Goal: Transaction & Acquisition: Subscribe to service/newsletter

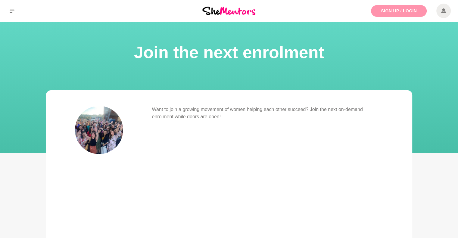
click at [377, 8] on link "Sign Up / Login" at bounding box center [399, 11] width 56 height 12
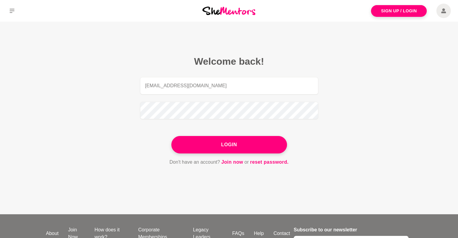
click at [234, 7] on img at bounding box center [228, 11] width 53 height 8
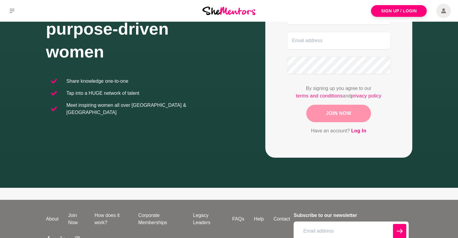
scroll to position [133, 0]
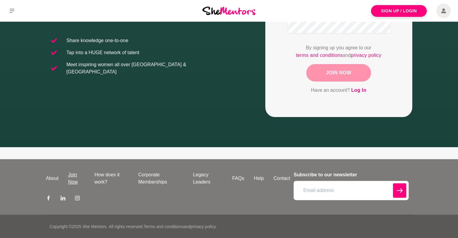
click at [81, 175] on link "Join Now" at bounding box center [76, 178] width 26 height 14
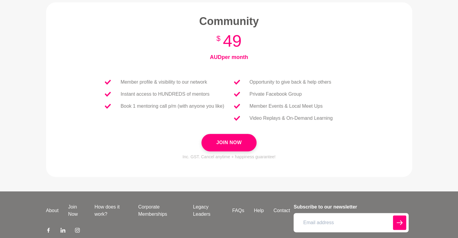
scroll to position [264, 0]
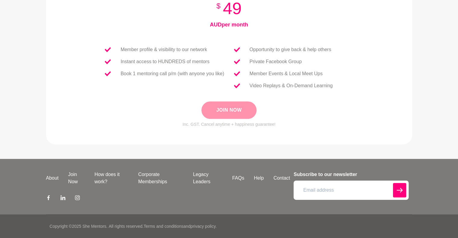
click at [244, 107] on button "Join Now" at bounding box center [228, 109] width 55 height 17
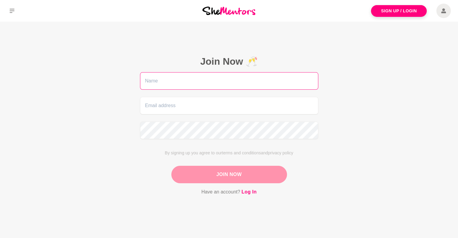
click at [258, 85] on input "text" at bounding box center [229, 80] width 178 height 17
type input "Bev"
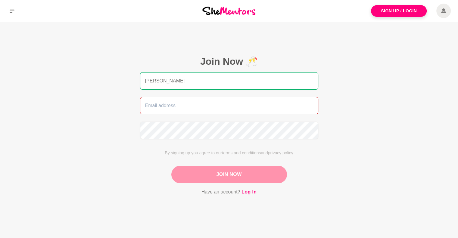
click at [165, 104] on input "email" at bounding box center [229, 105] width 178 height 17
type input "btolaniz@gmail.com"
click at [107, 125] on main "Join Now 🥂 Bev btolaniz@gmail.com By signing up you agree to our terms and cond…" at bounding box center [229, 133] width 458 height 222
click at [208, 171] on button "Join Now" at bounding box center [229, 174] width 116 height 17
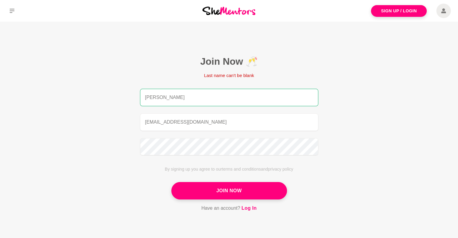
click at [178, 98] on input "Bev" at bounding box center [229, 97] width 178 height 17
click at [105, 98] on main "Join Now 🥂 Last name can't be blank Bev btolaniz@gmail.com By signing up you ag…" at bounding box center [229, 141] width 458 height 239
click at [141, 94] on input "Bev" at bounding box center [229, 97] width 178 height 17
click at [179, 103] on input "Bev" at bounding box center [229, 97] width 178 height 17
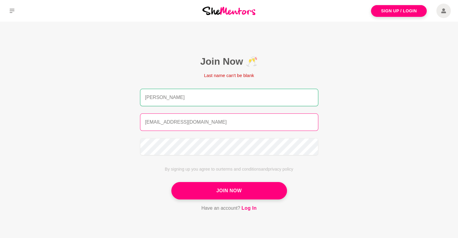
type input "[PERSON_NAME]"
click at [194, 122] on input "btolaniz@gmail.com" at bounding box center [229, 121] width 178 height 17
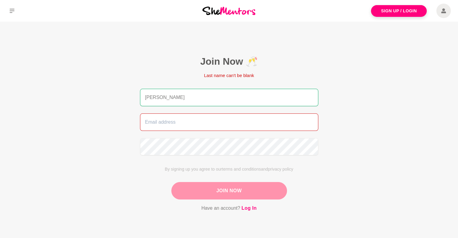
click at [194, 122] on input "email" at bounding box center [229, 121] width 178 height 17
type input "btolaniz@gmail.com"
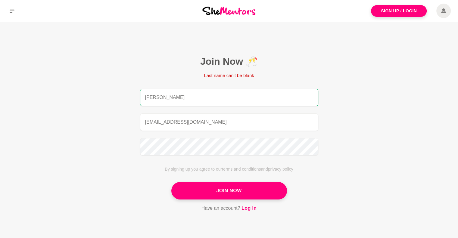
click at [86, 118] on main "Join Now 🥂 Last name can't be blank Bev Tolani btolaniz@gmail.com By signing up…" at bounding box center [229, 141] width 458 height 239
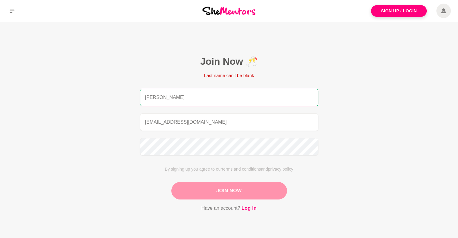
click at [229, 189] on button "Join Now" at bounding box center [229, 190] width 116 height 17
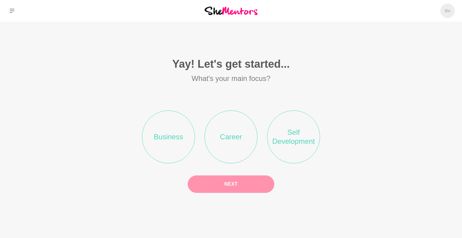
click at [230, 131] on li "Career" at bounding box center [231, 136] width 53 height 53
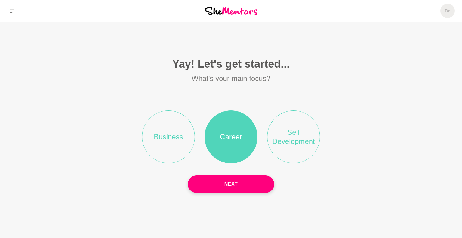
click at [301, 133] on li "Self Development" at bounding box center [293, 136] width 53 height 53
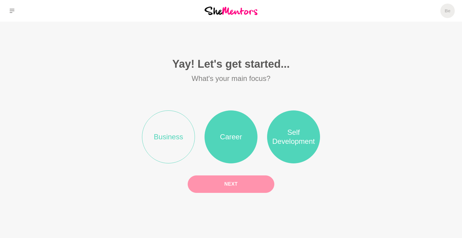
click at [230, 177] on button "Next" at bounding box center [231, 183] width 87 height 17
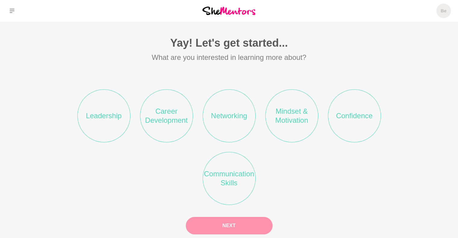
click at [239, 124] on li "Networking" at bounding box center [228, 115] width 53 height 53
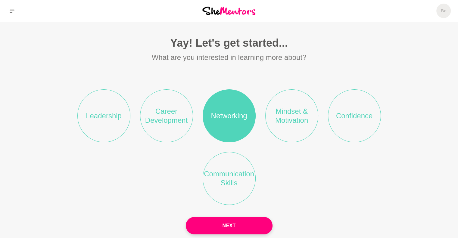
click at [172, 122] on li "Career Development" at bounding box center [166, 115] width 53 height 53
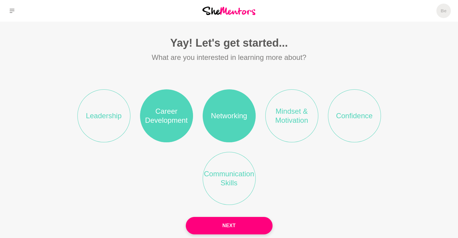
click at [117, 119] on li "Leadership" at bounding box center [103, 115] width 53 height 53
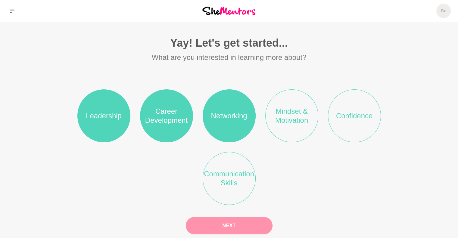
click at [265, 222] on button "Next" at bounding box center [229, 225] width 87 height 17
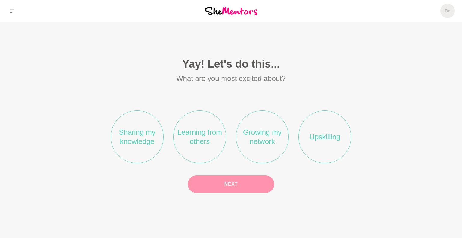
click at [257, 144] on li "Growing my network" at bounding box center [262, 136] width 53 height 53
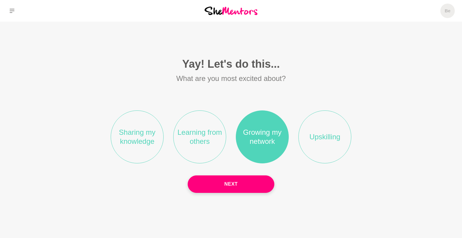
click at [143, 146] on li "Sharing my knowledge" at bounding box center [137, 136] width 53 height 53
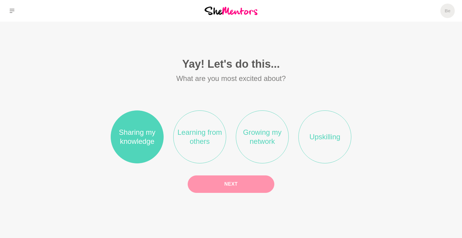
click at [236, 182] on button "Next" at bounding box center [231, 183] width 87 height 17
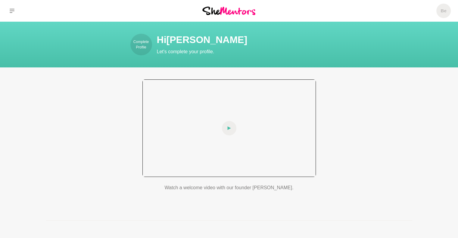
click at [234, 135] on div at bounding box center [228, 127] width 173 height 97
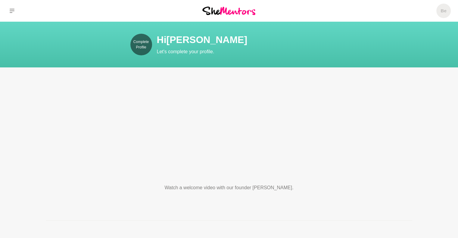
click at [141, 39] on p "Complete Profile" at bounding box center [141, 44] width 22 height 11
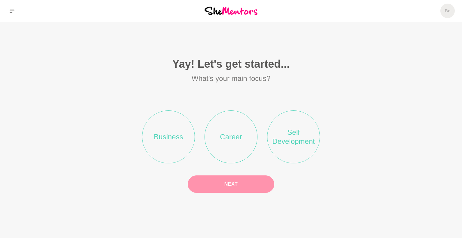
click at [213, 149] on li "Career" at bounding box center [231, 136] width 53 height 53
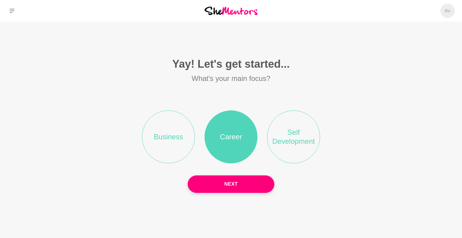
click at [224, 180] on button "Next" at bounding box center [231, 183] width 87 height 17
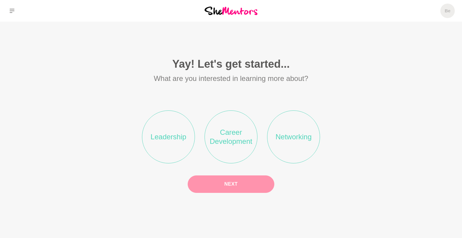
click at [303, 147] on li "Networking" at bounding box center [293, 136] width 53 height 53
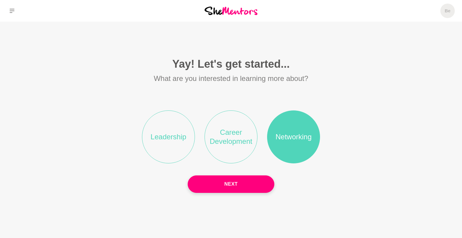
click at [244, 145] on li "Career Development" at bounding box center [231, 136] width 53 height 53
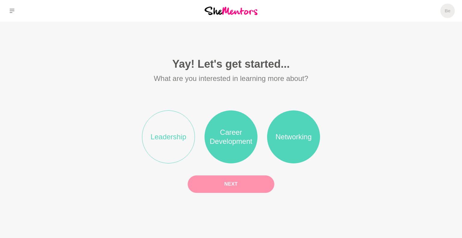
click at [241, 179] on button "Next" at bounding box center [231, 183] width 87 height 17
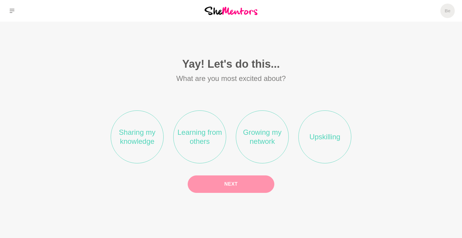
click at [258, 155] on li "Growing my network" at bounding box center [262, 136] width 53 height 53
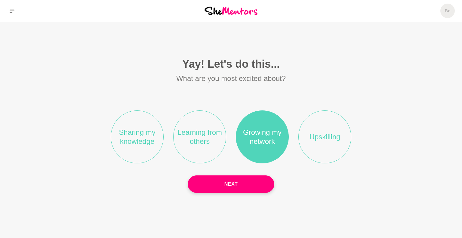
click at [140, 146] on li "Sharing my knowledge" at bounding box center [137, 136] width 53 height 53
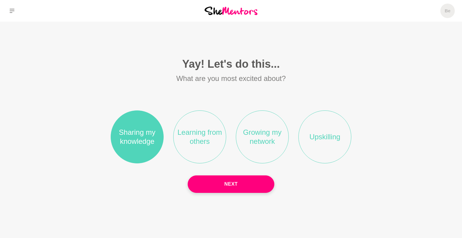
click at [257, 151] on li "Growing my network" at bounding box center [262, 136] width 53 height 53
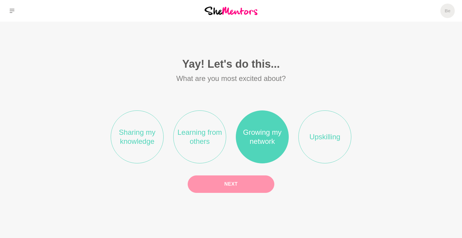
click at [240, 175] on button "Next" at bounding box center [231, 183] width 87 height 17
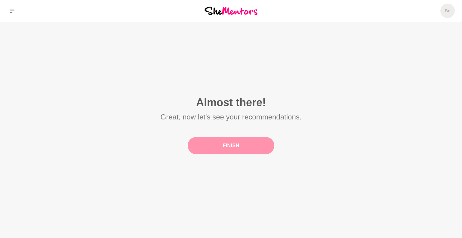
click at [239, 152] on button "Finish" at bounding box center [231, 145] width 87 height 17
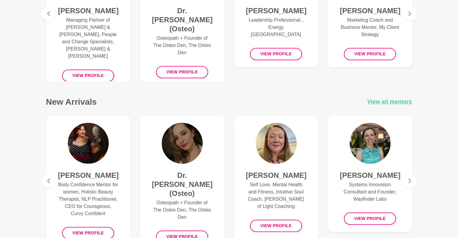
scroll to position [361, 0]
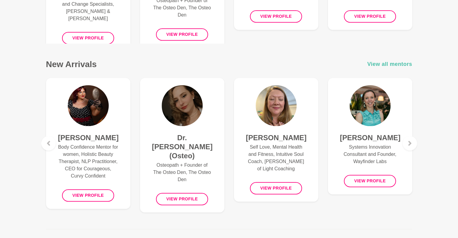
click at [393, 65] on span "View all mentors" at bounding box center [389, 64] width 45 height 9
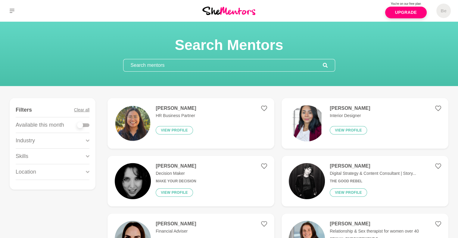
click at [65, 140] on div "Industry" at bounding box center [53, 140] width 74 height 15
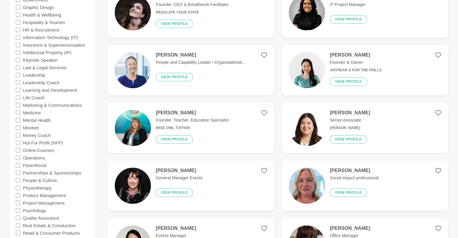
scroll to position [441, 0]
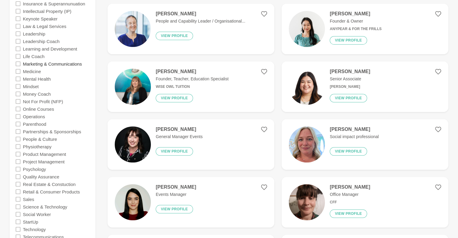
click at [62, 63] on label "Marketing & Communications" at bounding box center [52, 64] width 59 height 8
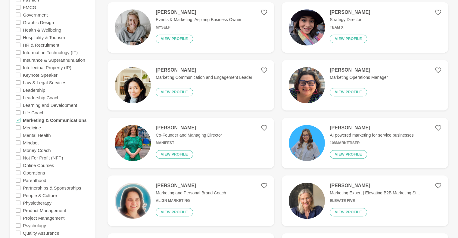
scroll to position [321, 0]
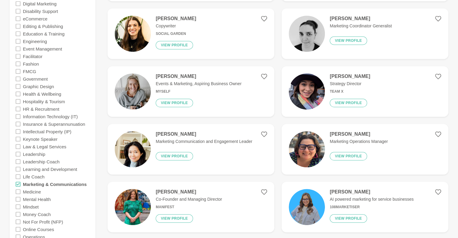
click at [357, 77] on h4 "Radhika Pabari" at bounding box center [349, 76] width 40 height 6
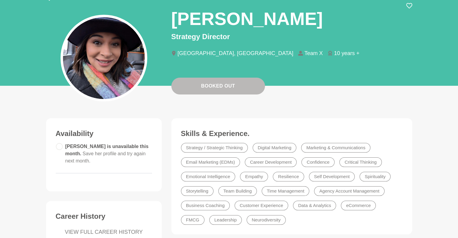
scroll to position [40, 0]
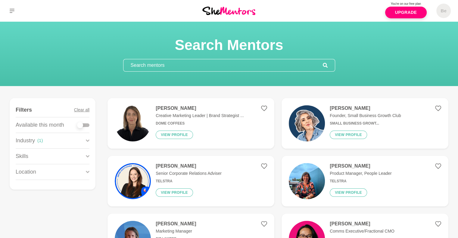
click at [85, 124] on div at bounding box center [83, 125] width 12 height 4
checkbox input "true"
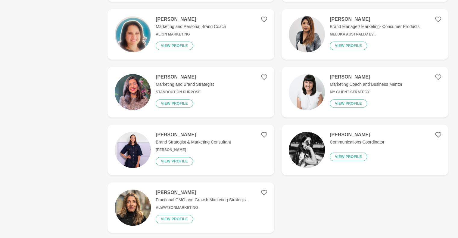
scroll to position [321, 0]
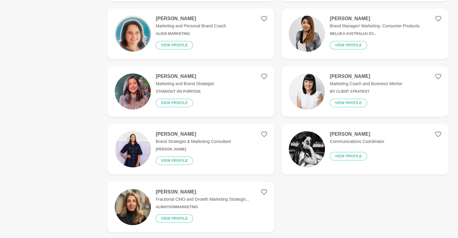
click at [185, 137] on h4 "Darby Lyndon" at bounding box center [193, 134] width 75 height 6
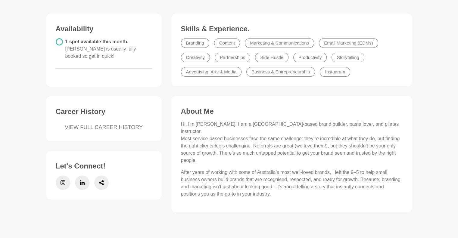
scroll to position [160, 0]
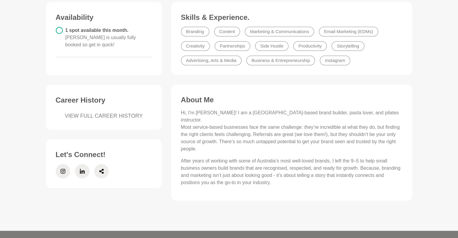
click at [123, 112] on link "VIEW FULL CAREER HISTORY" at bounding box center [104, 116] width 96 height 8
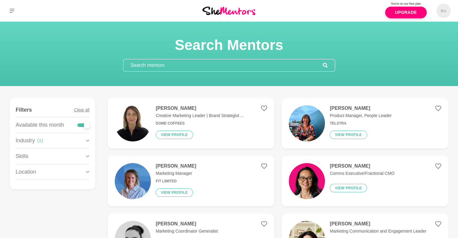
click at [85, 140] on div "Industry ( 1 )" at bounding box center [53, 140] width 74 height 15
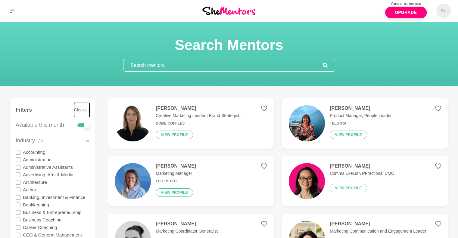
click at [81, 110] on button "Clear all" at bounding box center [81, 110] width 15 height 14
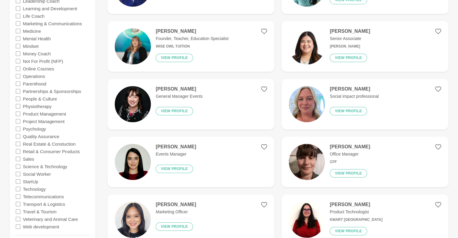
scroll to position [682, 0]
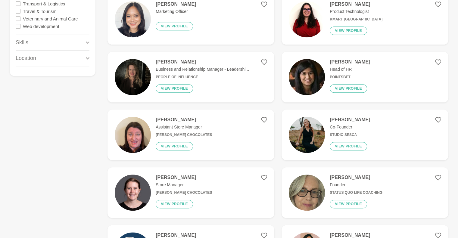
click at [69, 38] on div "Skills" at bounding box center [53, 42] width 74 height 15
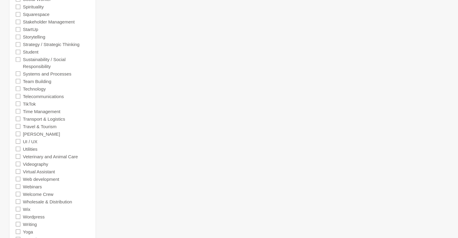
scroll to position [2011, 0]
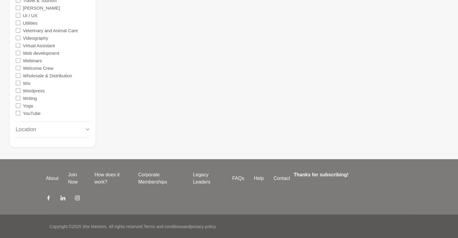
click at [56, 124] on div "Location" at bounding box center [53, 129] width 74 height 15
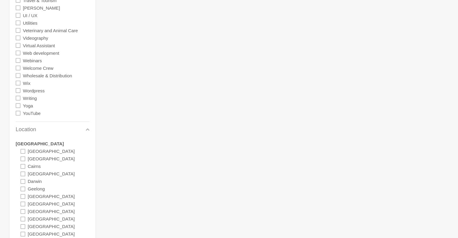
scroll to position [2148, 0]
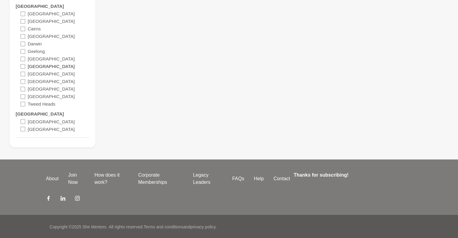
click at [40, 67] on label "Melbourne" at bounding box center [51, 67] width 47 height 8
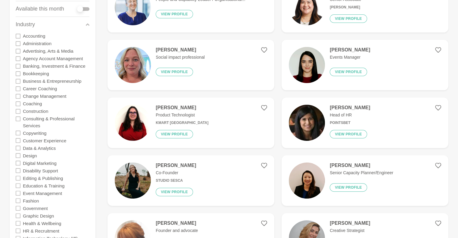
scroll to position [36, 0]
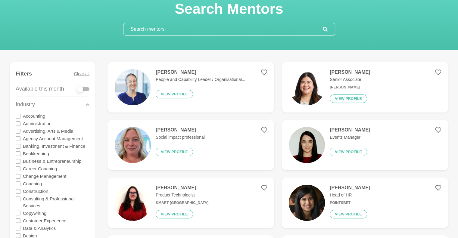
click at [79, 88] on div at bounding box center [80, 89] width 6 height 6
checkbox input "true"
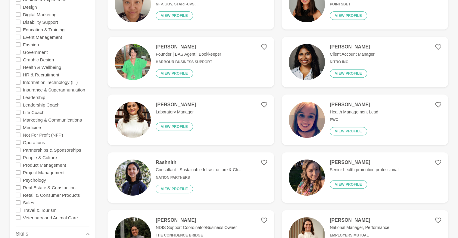
scroll to position [236, 0]
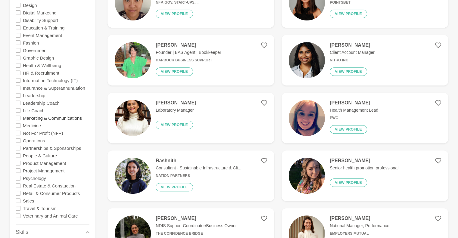
click at [68, 116] on label "Marketing & Communications" at bounding box center [52, 118] width 59 height 8
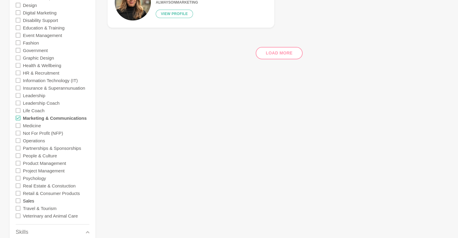
click at [32, 202] on label "Sales" at bounding box center [28, 201] width 11 height 8
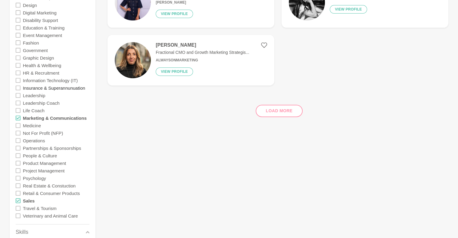
click at [52, 85] on label "Insurance & Superannunuation" at bounding box center [54, 88] width 62 height 8
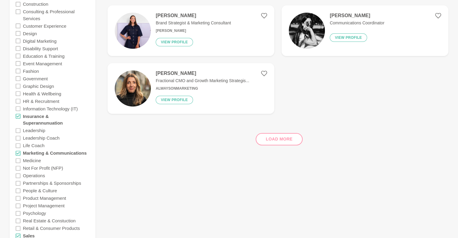
scroll to position [196, 0]
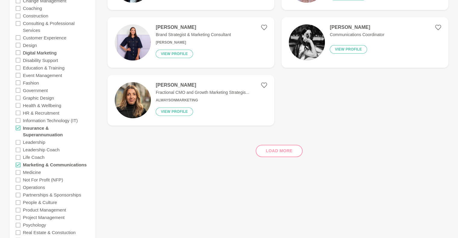
click at [39, 53] on label "Digital Marketing" at bounding box center [40, 53] width 34 height 8
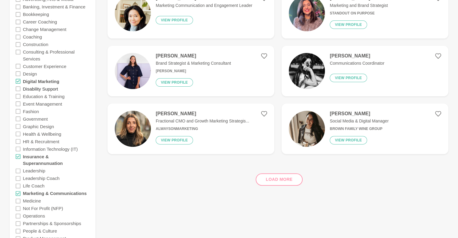
scroll to position [156, 0]
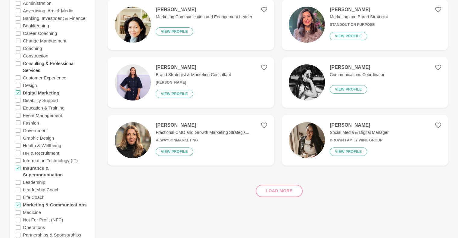
click at [40, 66] on label "Consulting & Professional Services" at bounding box center [56, 67] width 66 height 14
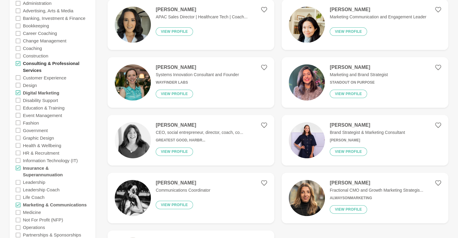
click at [40, 66] on label "Consulting & Professional Services" at bounding box center [56, 67] width 66 height 14
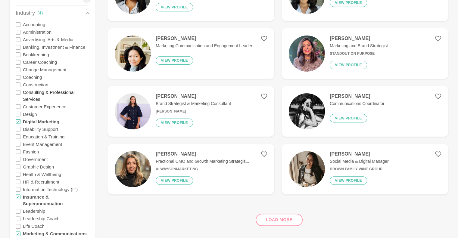
scroll to position [116, 0]
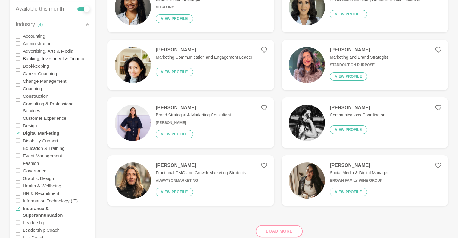
click at [40, 59] on label "Banking, Investment & Finance" at bounding box center [54, 59] width 63 height 8
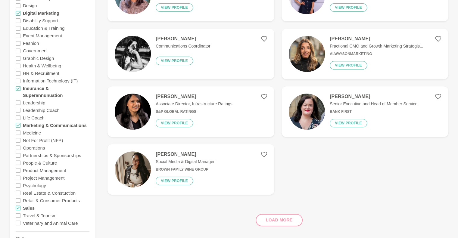
scroll to position [277, 0]
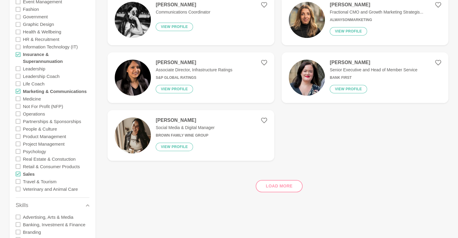
click at [290, 186] on div "Load more" at bounding box center [277, 183] width 341 height 36
click at [284, 186] on div "Load more" at bounding box center [277, 183] width 341 height 36
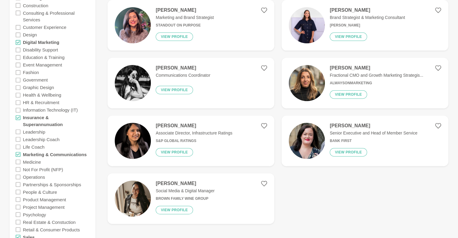
scroll to position [317, 0]
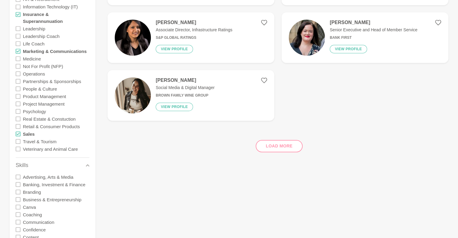
click at [279, 149] on div "Load more" at bounding box center [277, 143] width 341 height 36
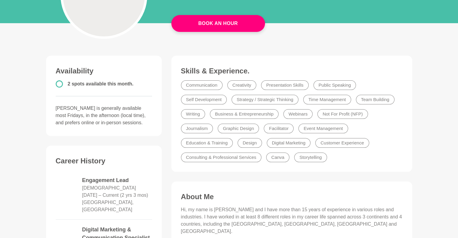
scroll to position [19, 0]
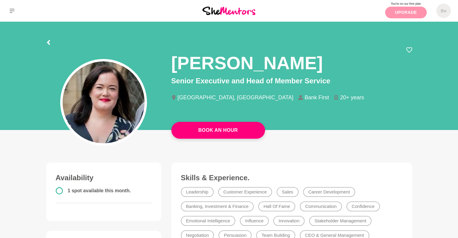
click at [397, 8] on link "Upgrade" at bounding box center [406, 13] width 42 height 12
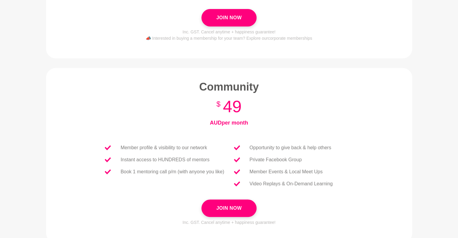
scroll to position [200, 0]
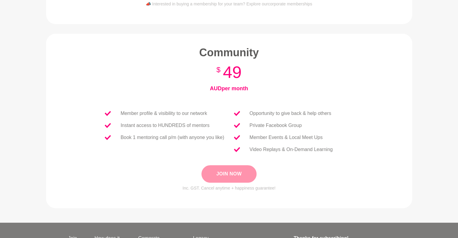
click at [233, 168] on button "Join Now" at bounding box center [228, 173] width 55 height 17
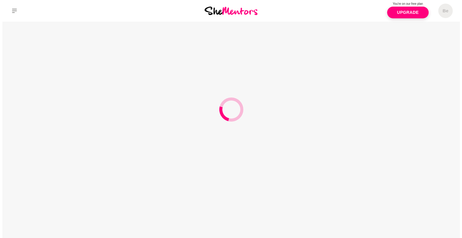
scroll to position [0, 0]
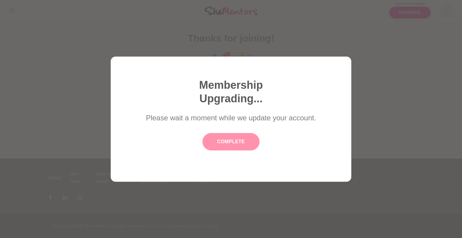
click at [252, 144] on button "Complete" at bounding box center [230, 141] width 57 height 17
click at [230, 143] on button "Complete" at bounding box center [230, 141] width 57 height 17
click at [255, 142] on button "Complete" at bounding box center [230, 141] width 57 height 17
